Goal: Transaction & Acquisition: Purchase product/service

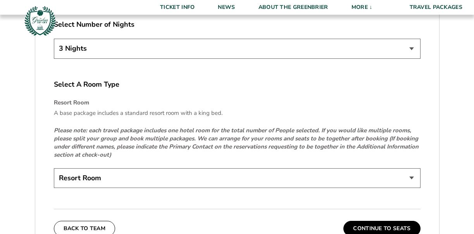
scroll to position [1127, 0]
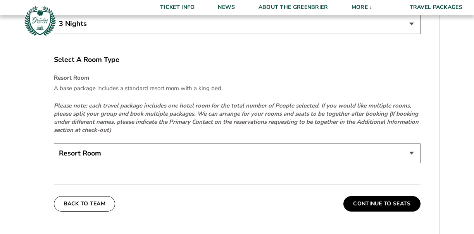
type input "[DATE]"
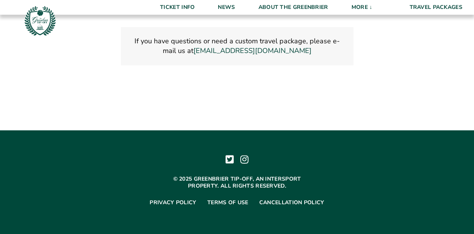
scroll to position [1384, 0]
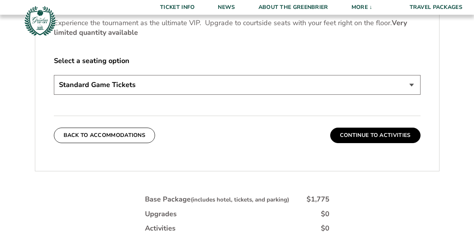
scroll to position [364, 0]
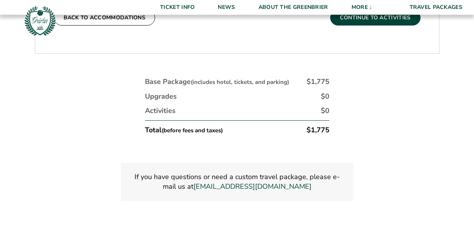
click at [363, 26] on button "Continue To Activities" at bounding box center [375, 18] width 90 height 16
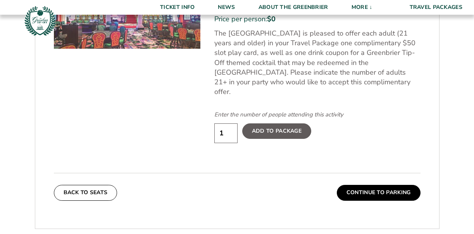
scroll to position [440, 0]
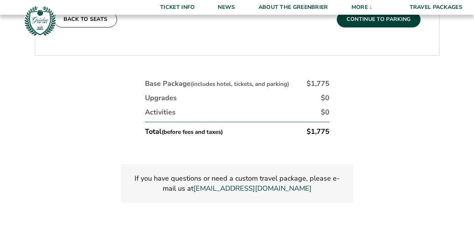
click at [390, 27] on button "Continue To Parking" at bounding box center [379, 20] width 84 height 16
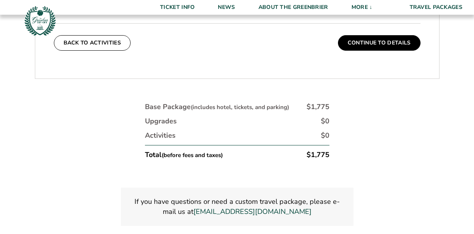
scroll to position [319, 0]
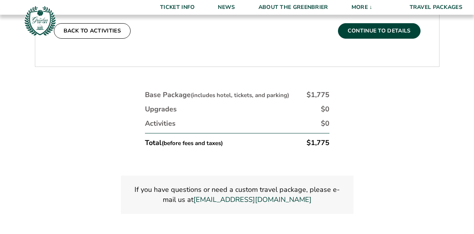
click at [390, 39] on button "Continue To Details" at bounding box center [379, 31] width 83 height 16
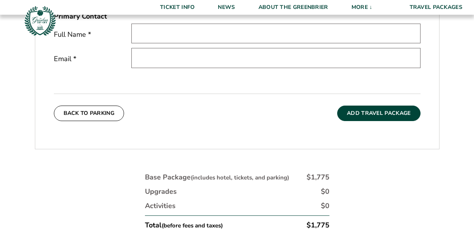
scroll to position [268, 0]
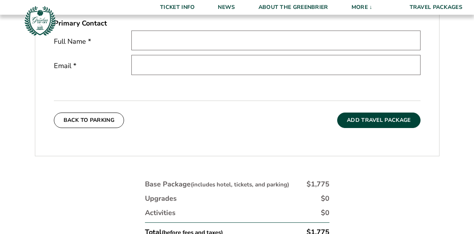
click at [413, 50] on input "text" at bounding box center [275, 41] width 289 height 20
type input "Paul Fitzgerald"
type input "paulfitzgerald1@mac.com"
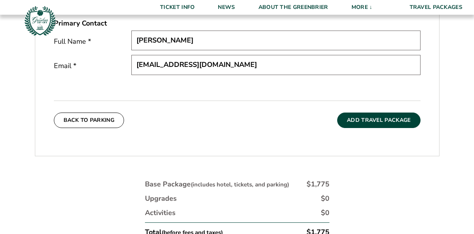
click at [307, 89] on div "Primary Contact Full Name * Paul Fitzgerald Email * paulfitzgerald1@mac.com" at bounding box center [237, 54] width 367 height 71
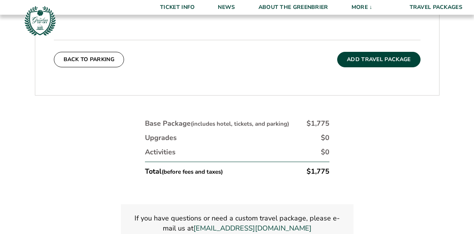
scroll to position [338, 0]
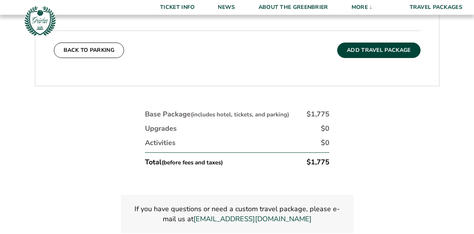
click at [369, 58] on button "Add Travel Package" at bounding box center [378, 51] width 83 height 16
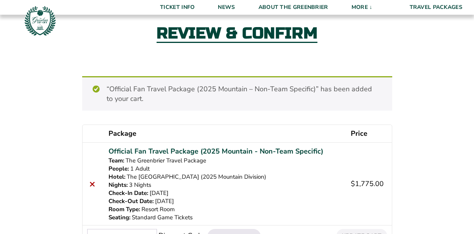
scroll to position [41, 0]
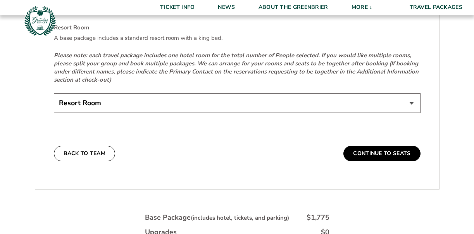
scroll to position [1189, 0]
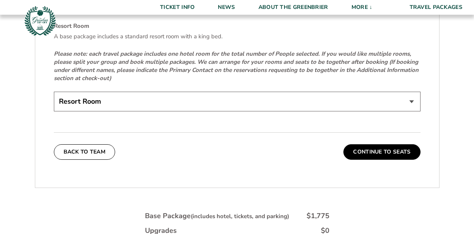
type input "[DATE]"
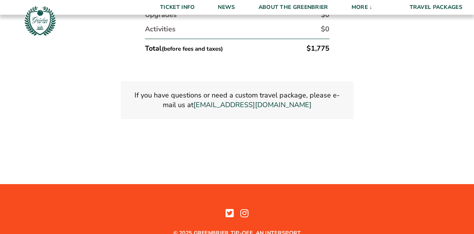
scroll to position [1410, 0]
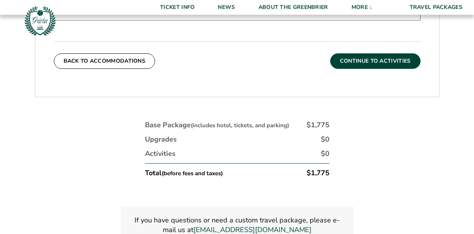
click at [365, 69] on button "Continue To Activities" at bounding box center [375, 61] width 90 height 16
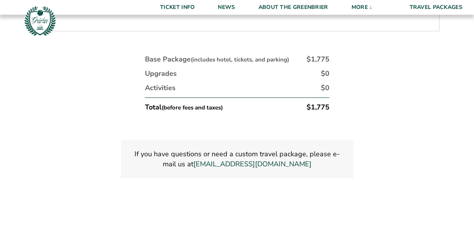
scroll to position [639, 0]
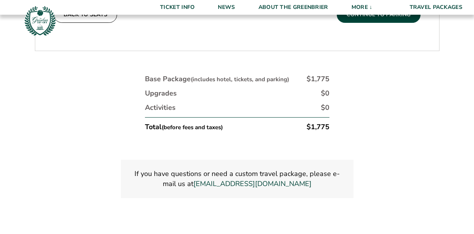
click at [367, 22] on button "Continue To Parking" at bounding box center [379, 15] width 84 height 16
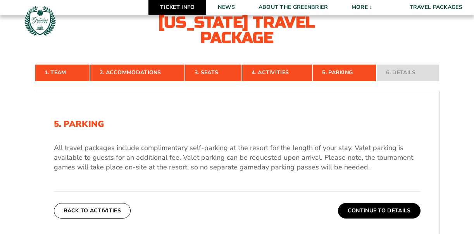
scroll to position [139, 0]
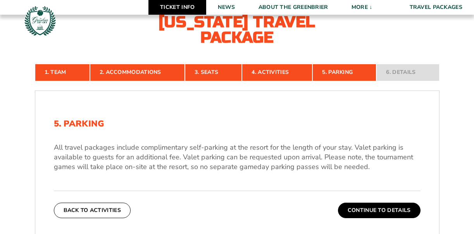
click at [148, 9] on link "Ticket Info" at bounding box center [177, 7] width 58 height 15
